Goal: Check status: Check status

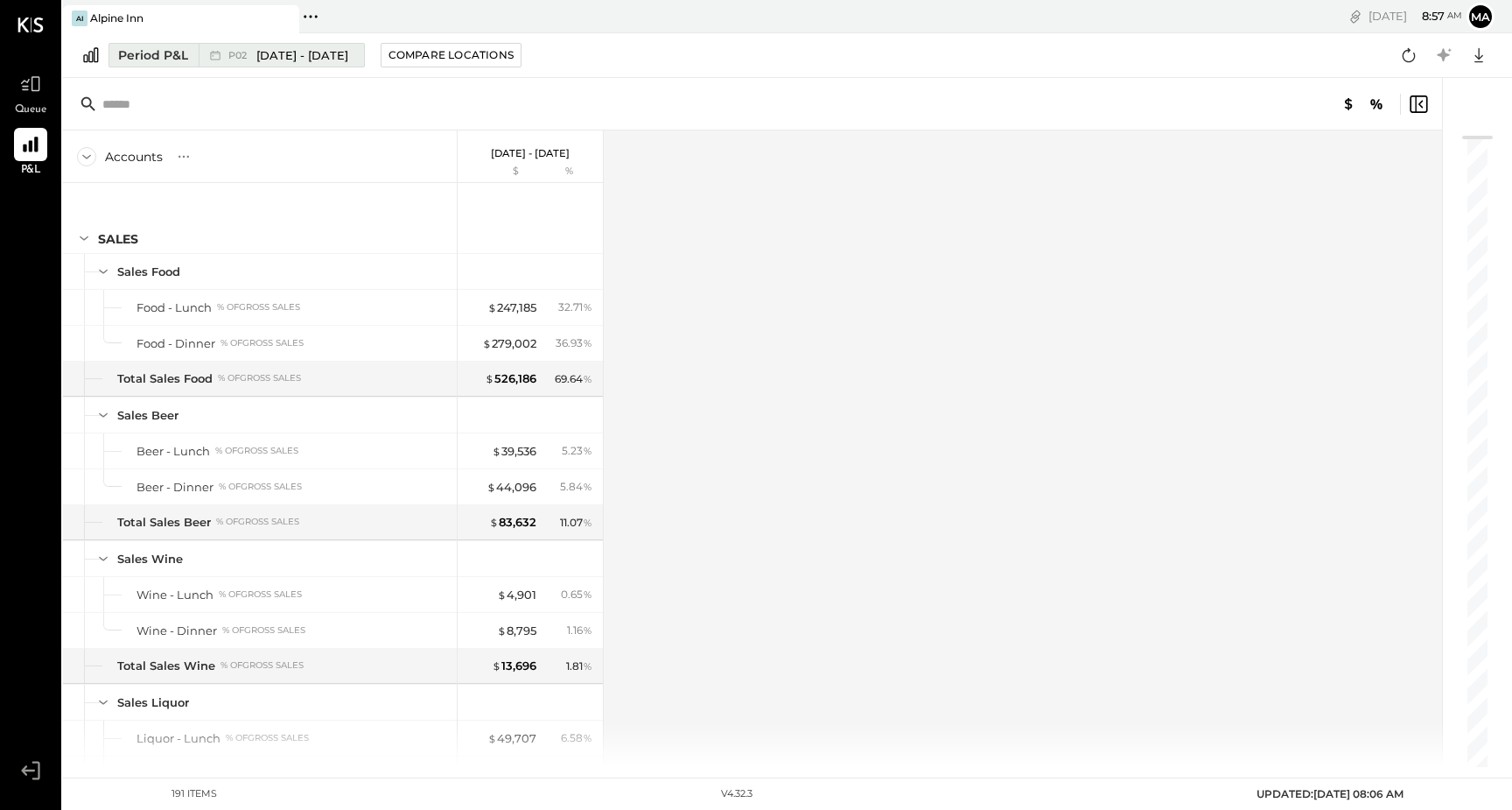
click at [275, 60] on span "[DATE] - [DATE]" at bounding box center [302, 55] width 92 height 17
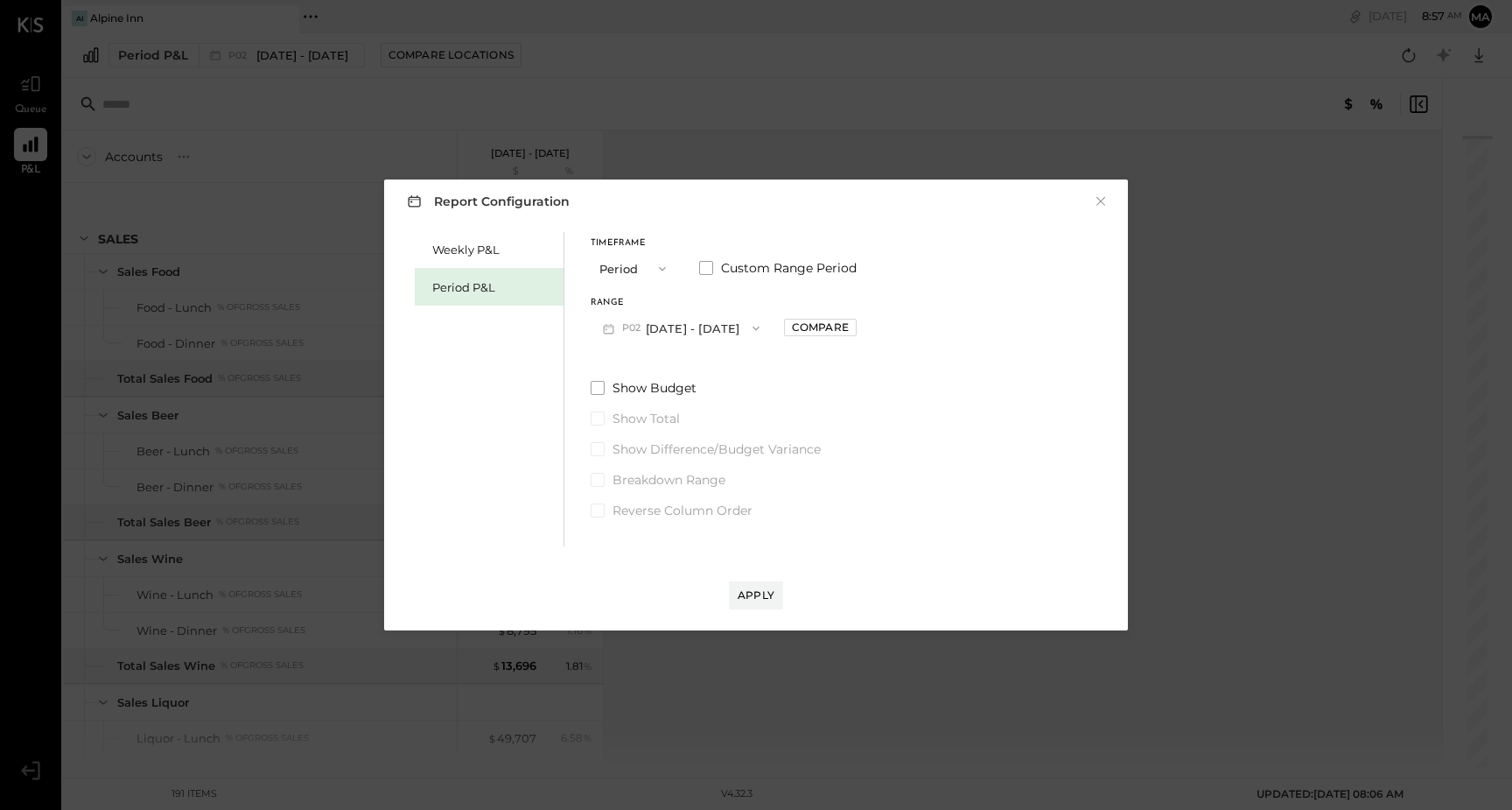
click at [763, 325] on icon "button" at bounding box center [756, 328] width 14 height 14
click at [728, 379] on div "P07 [DATE] - [DATE]" at bounding box center [692, 367] width 200 height 37
click at [757, 596] on div "Apply" at bounding box center [756, 594] width 37 height 15
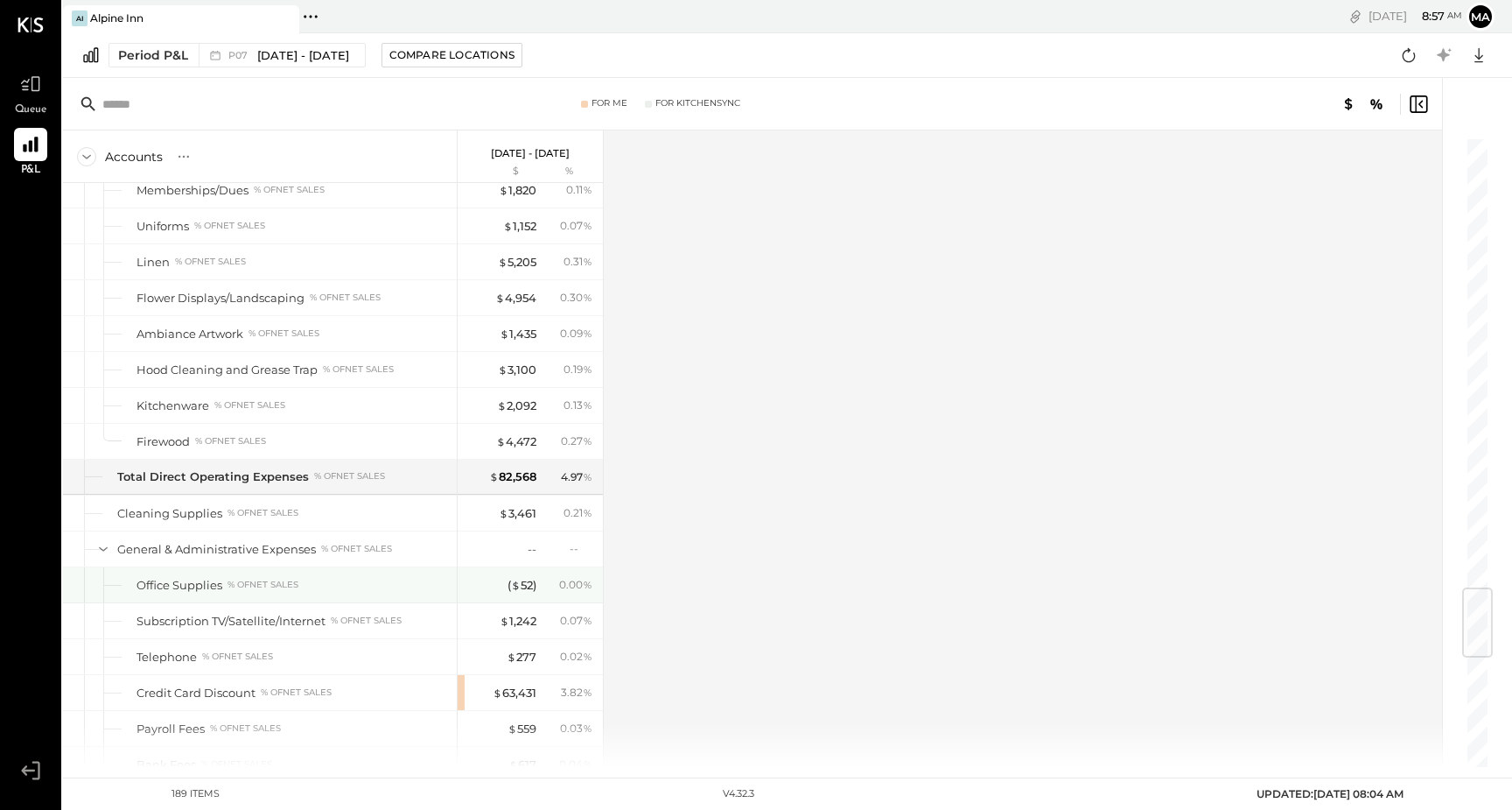
scroll to position [3787, 0]
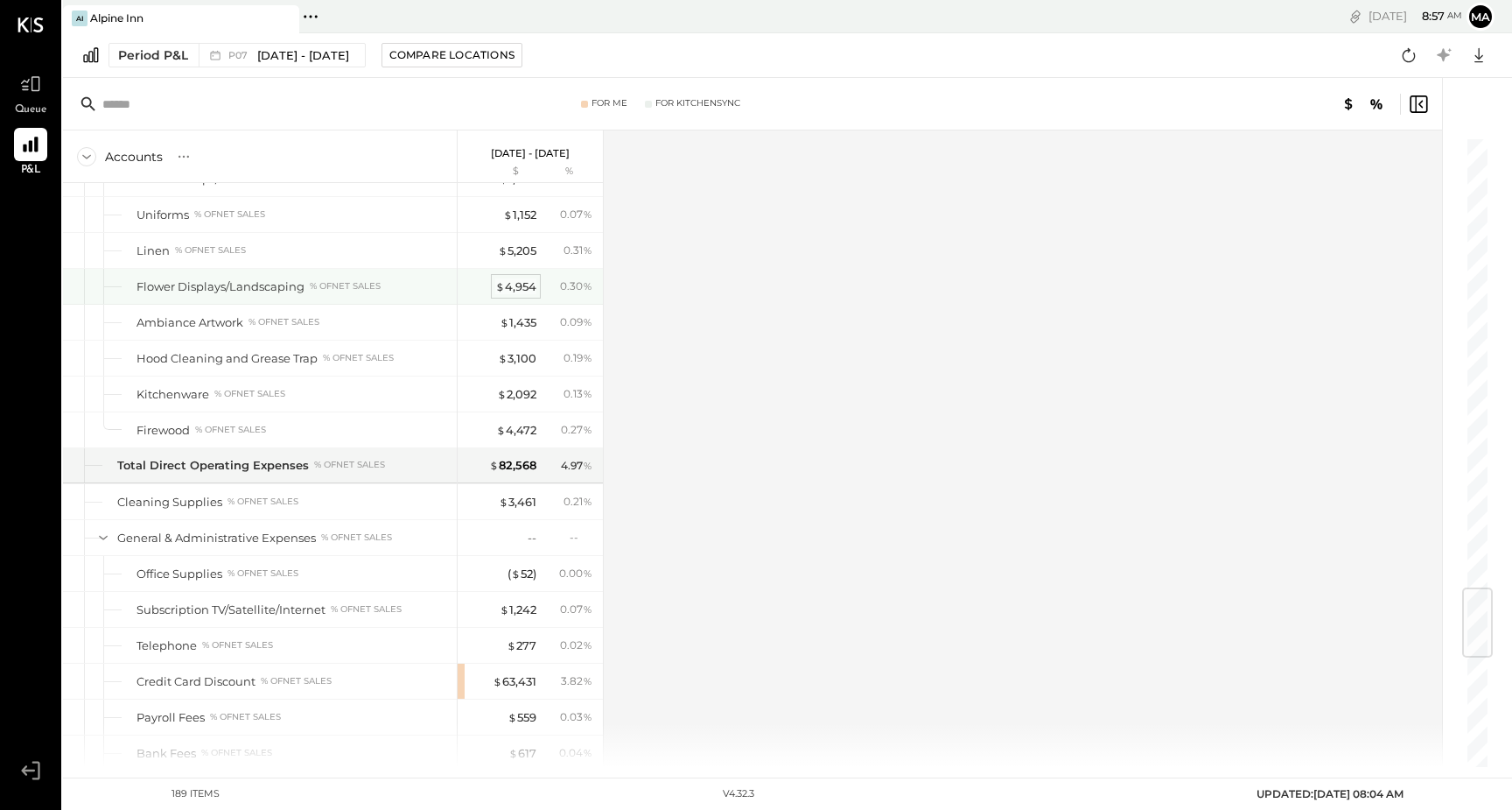
click at [516, 290] on div "$ 4,954" at bounding box center [515, 287] width 41 height 17
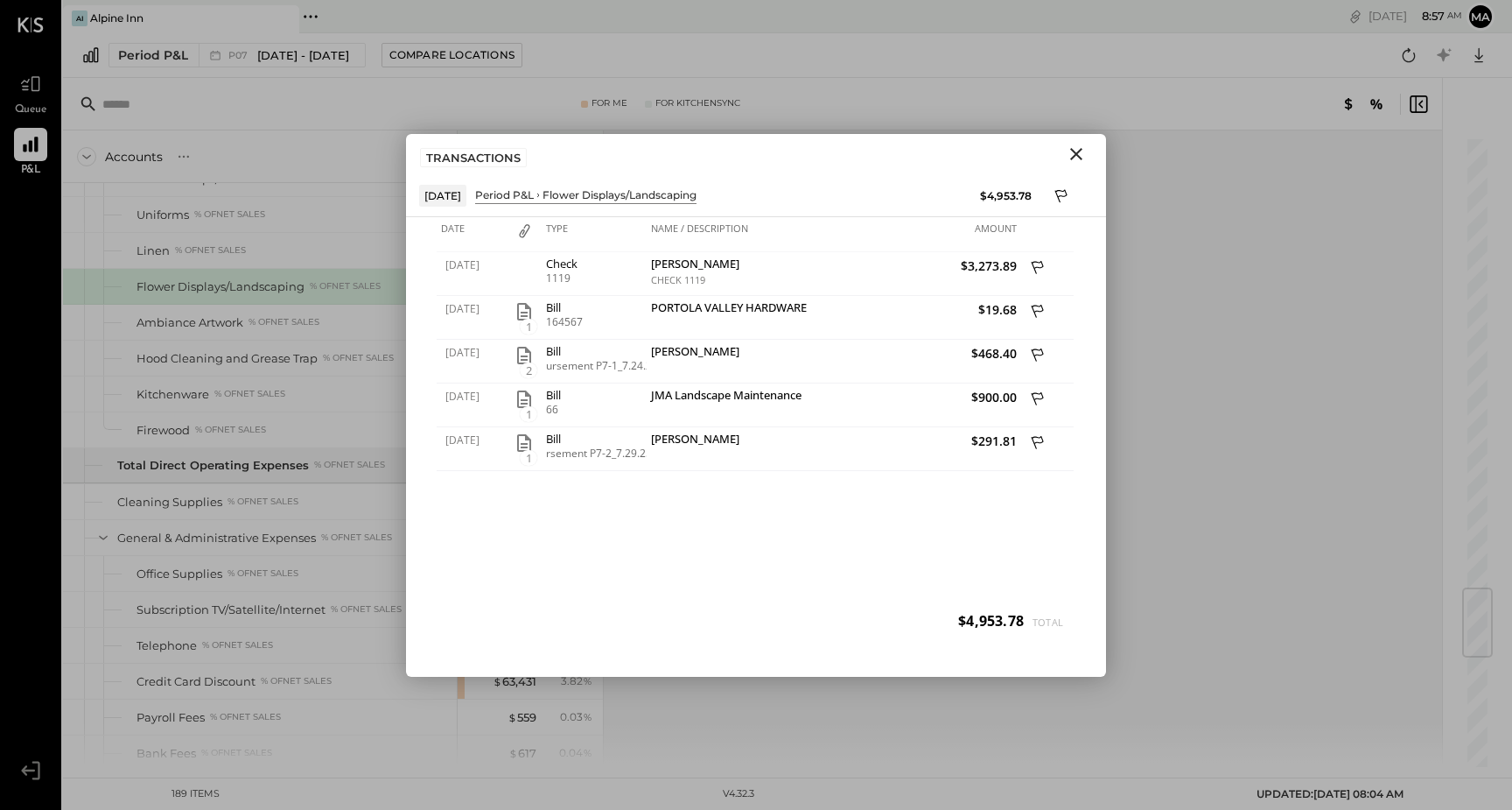
click at [1078, 157] on icon "Close" at bounding box center [1076, 154] width 21 height 21
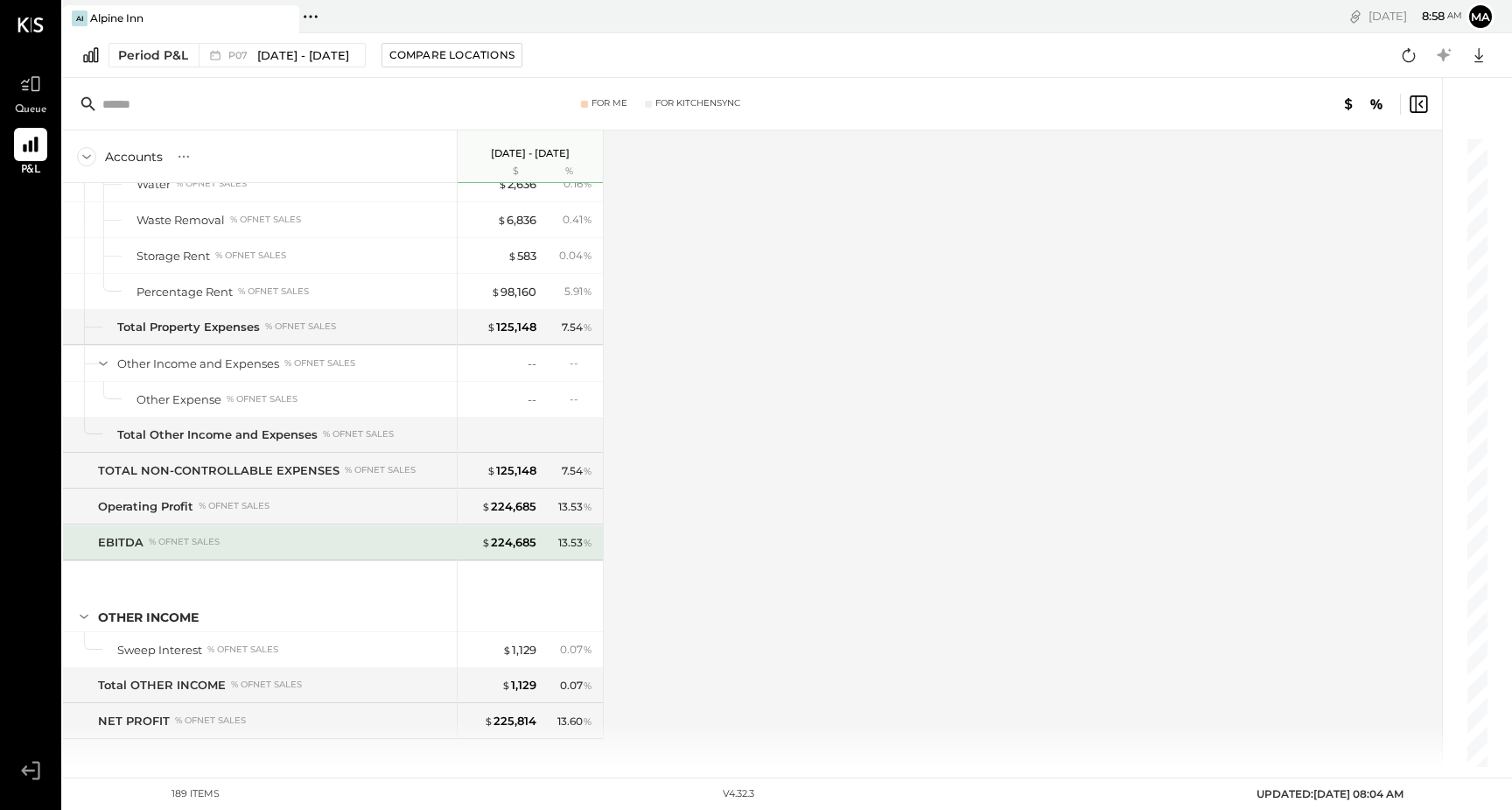
scroll to position [5483, 0]
